Goal: Connect with others: Connect with others

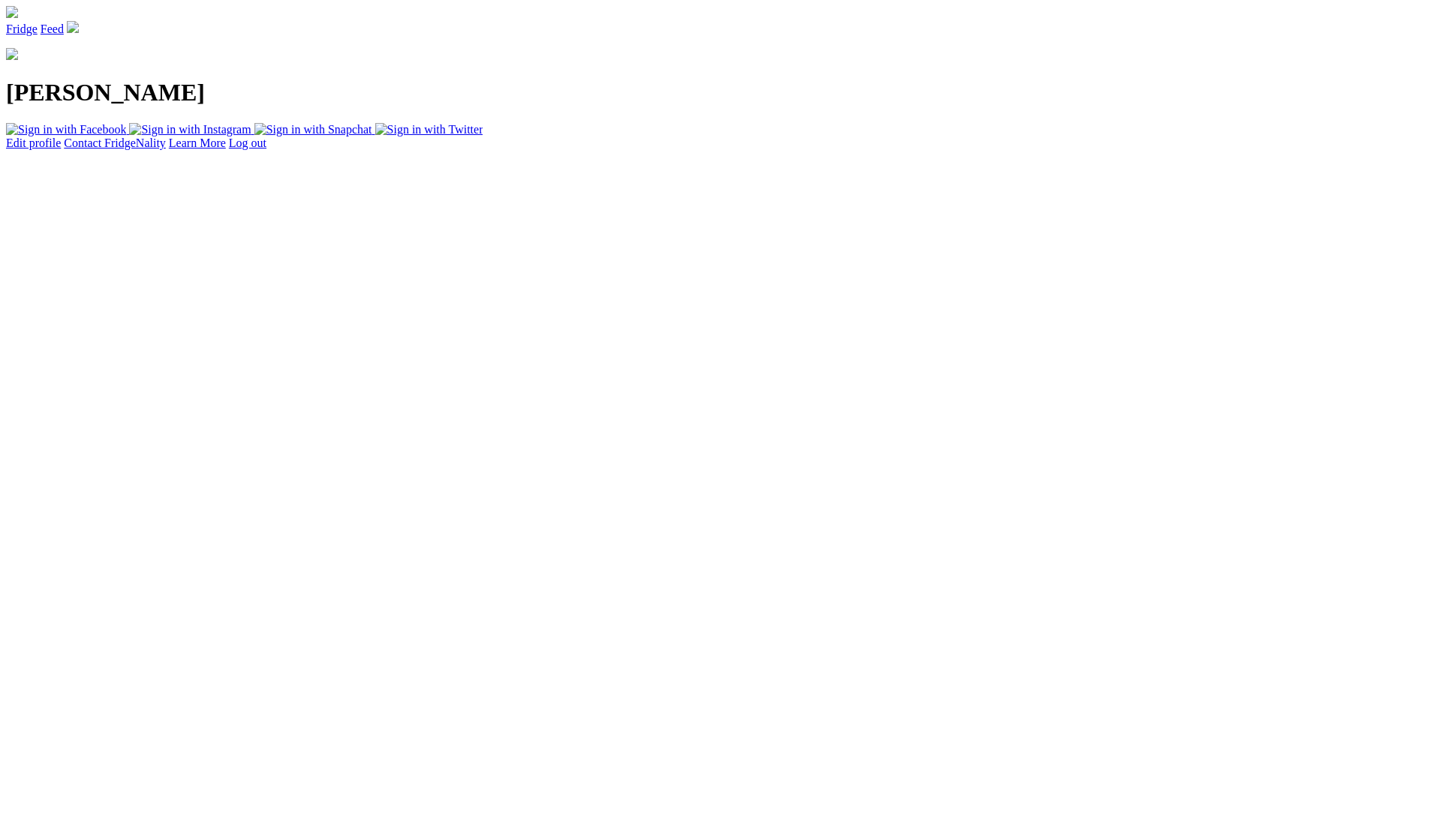
click at [1211, 156] on html "Fridge Feed steve Edit profile Contact FridgeNality Learn More Log out" at bounding box center [717, 78] width 1435 height 156
click at [126, 137] on img at bounding box center [66, 130] width 120 height 14
click at [272, 156] on html "Fridge Feed steve Edit profile Contact FridgeNality Learn More Log out" at bounding box center [717, 78] width 1435 height 156
click at [126, 137] on img at bounding box center [66, 130] width 120 height 14
click at [280, 158] on html "Fridge Feed [PERSON_NAME] Edit profile Contact FridgeNality Learn More Log out" at bounding box center [717, 79] width 1435 height 158
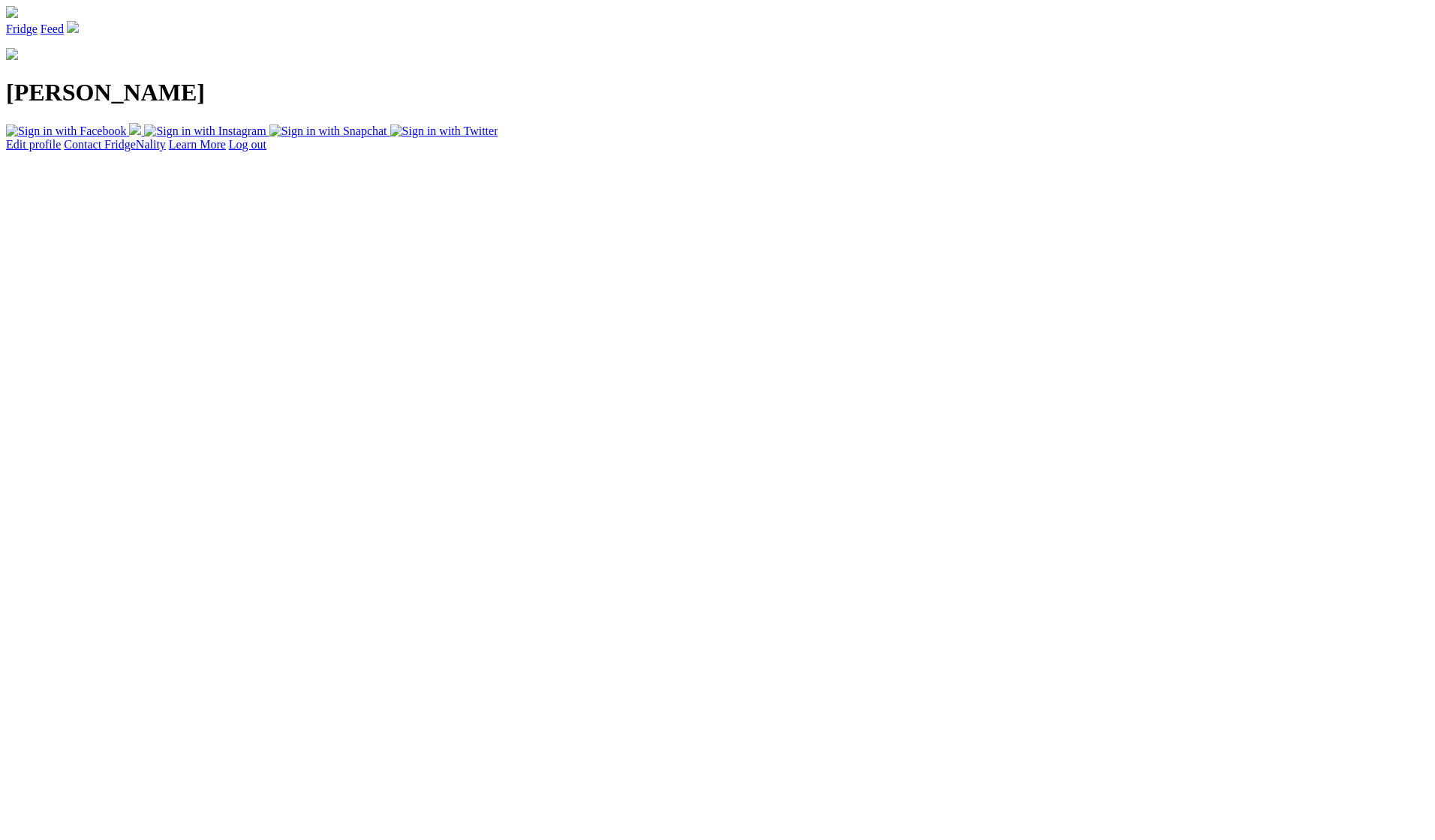
click at [933, 36] on nav "Fridge Feed" at bounding box center [717, 21] width 1423 height 30
click at [64, 35] on link "Feed" at bounding box center [52, 29] width 23 height 13
